Goal: Information Seeking & Learning: Learn about a topic

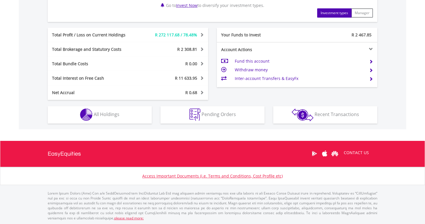
scroll to position [288, 0]
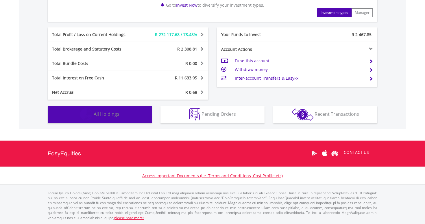
click at [113, 115] on span "All Holdings" at bounding box center [107, 114] width 26 height 6
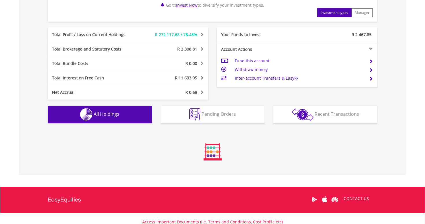
scroll to position [400, 0]
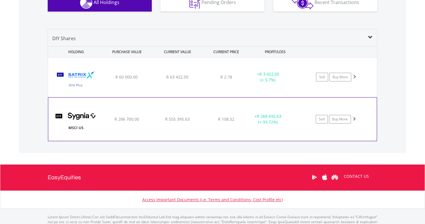
click at [132, 123] on div "﻿ SYGNIA ITRIX MSCI US R 286 700.00 R 555 395.63 R 108.52 + R 268 695.63 (+ 93.…" at bounding box center [212, 119] width 328 height 43
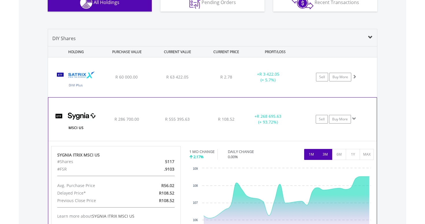
click at [327, 153] on button "3M" at bounding box center [325, 154] width 14 height 11
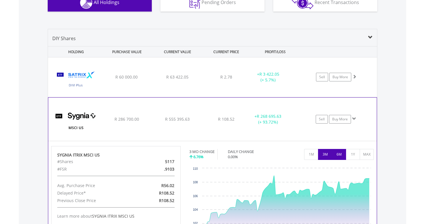
click at [340, 157] on button "6M" at bounding box center [339, 154] width 14 height 11
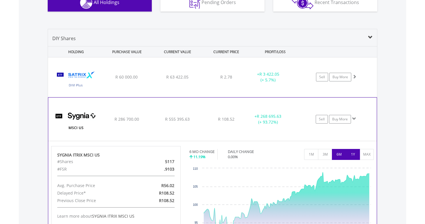
click at [350, 156] on button "1Y" at bounding box center [353, 154] width 14 height 11
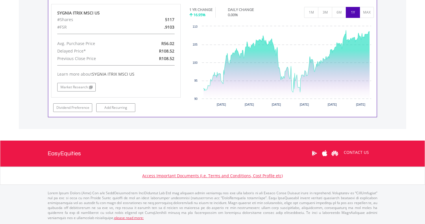
scroll to position [542, 0]
click at [79, 90] on link "Market Research" at bounding box center [76, 87] width 38 height 9
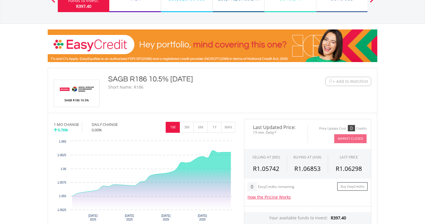
scroll to position [60, 0]
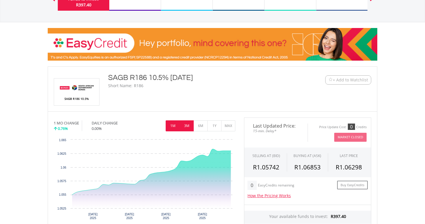
click at [187, 126] on button "3M" at bounding box center [186, 126] width 14 height 11
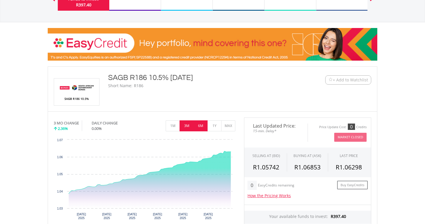
click at [202, 127] on button "6M" at bounding box center [200, 126] width 14 height 11
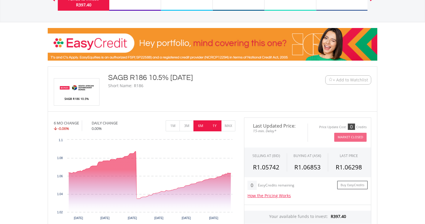
click at [213, 127] on button "1Y" at bounding box center [214, 126] width 14 height 11
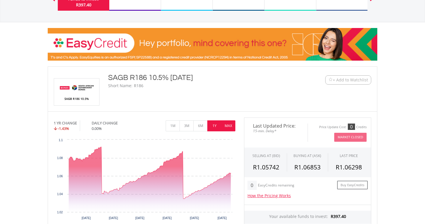
click at [232, 127] on button "MAX" at bounding box center [228, 126] width 14 height 11
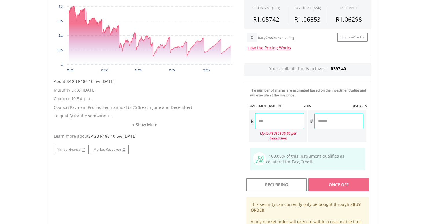
scroll to position [209, 0]
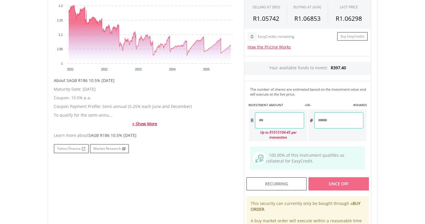
click at [141, 124] on link "+ Show More" at bounding box center [144, 124] width 181 height 6
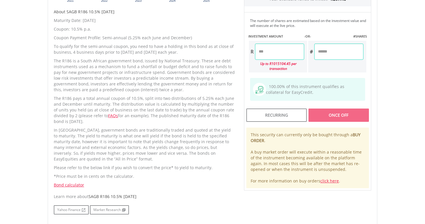
scroll to position [278, 0]
click at [75, 184] on link "Bond calculator" at bounding box center [69, 183] width 30 height 5
click at [151, 111] on p "The R186 pays a total annual coupon of 10.5%, split into two distributions of 5…" at bounding box center [144, 109] width 181 height 29
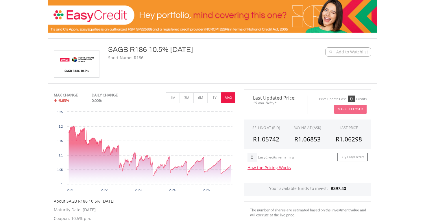
scroll to position [0, 0]
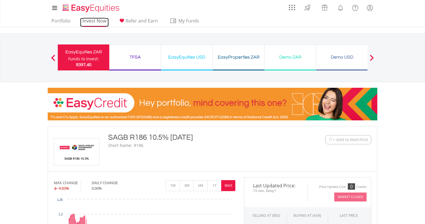
click at [95, 22] on link "Invest Now" at bounding box center [94, 22] width 29 height 9
